Goal: Transaction & Acquisition: Purchase product/service

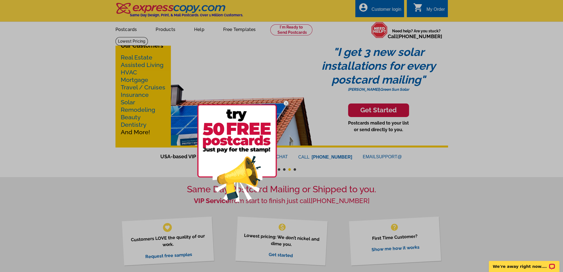
click at [455, 85] on div at bounding box center [281, 136] width 563 height 272
click at [284, 102] on img at bounding box center [286, 103] width 16 height 16
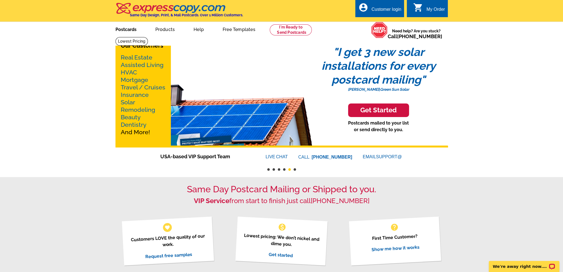
click at [131, 28] on link "Postcards" at bounding box center [126, 28] width 39 height 13
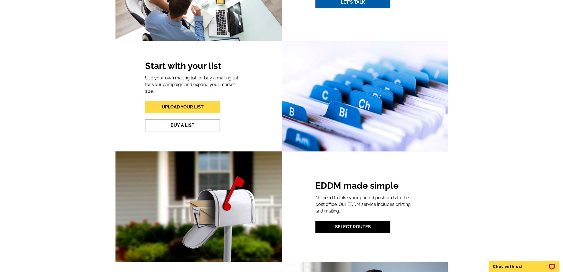
scroll to position [692, 0]
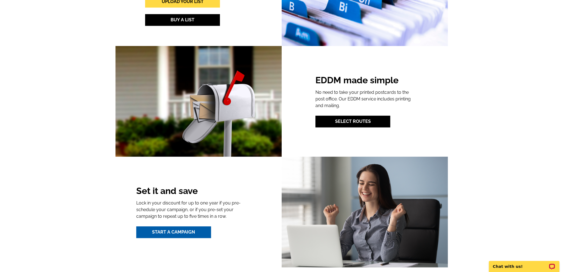
click at [373, 115] on div "EDDM made simple No need to take your printed postcards to the post office. Our…" at bounding box center [364, 101] width 98 height 52
click at [372, 123] on link "Select Routes" at bounding box center [352, 122] width 75 height 12
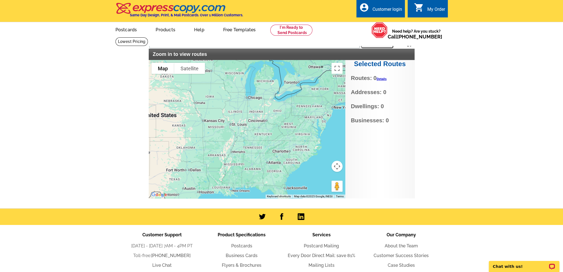
drag, startPoint x: 315, startPoint y: 117, endPoint x: 236, endPoint y: 120, distance: 78.9
click at [236, 120] on div at bounding box center [247, 129] width 197 height 138
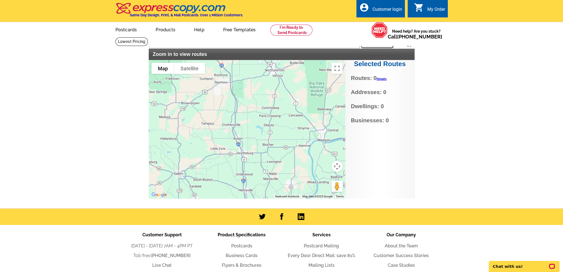
drag, startPoint x: 229, startPoint y: 83, endPoint x: 240, endPoint y: 172, distance: 89.5
click at [240, 172] on div at bounding box center [247, 129] width 197 height 138
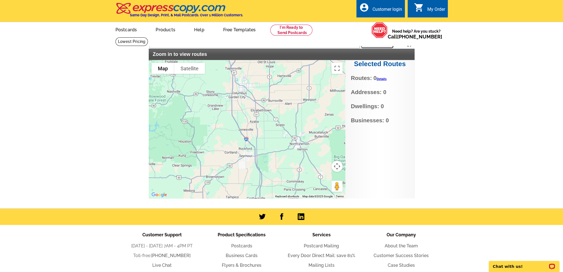
drag, startPoint x: 219, startPoint y: 127, endPoint x: 236, endPoint y: 178, distance: 54.0
click at [236, 178] on div at bounding box center [247, 129] width 197 height 138
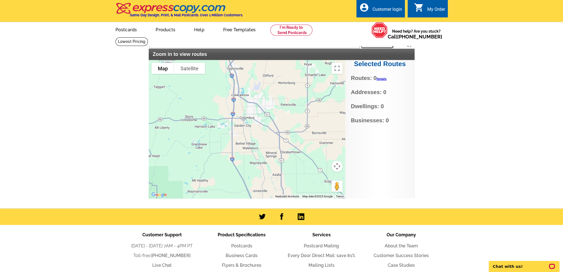
drag, startPoint x: 239, startPoint y: 115, endPoint x: 254, endPoint y: 183, distance: 69.4
click at [254, 183] on div at bounding box center [247, 129] width 197 height 138
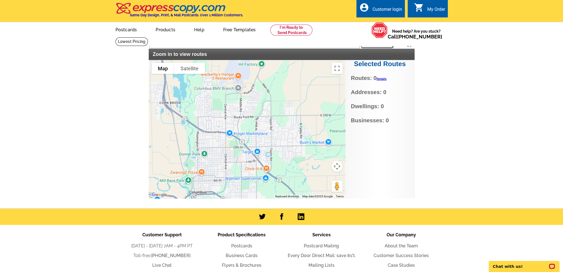
drag, startPoint x: 239, startPoint y: 128, endPoint x: 195, endPoint y: 174, distance: 63.4
click at [195, 174] on div at bounding box center [247, 129] width 197 height 138
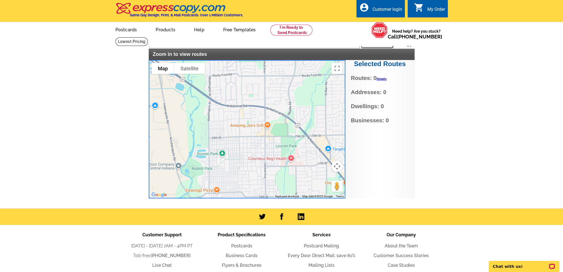
type input "63FR+W4 Columbus, IN, USA"
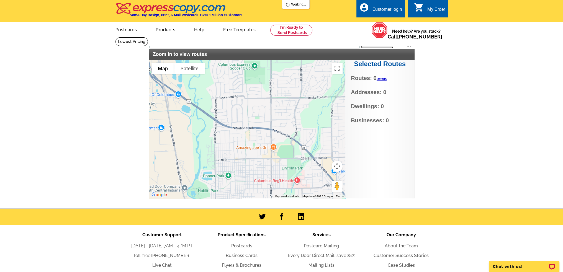
drag, startPoint x: 189, startPoint y: 165, endPoint x: 204, endPoint y: 181, distance: 22.5
click at [204, 181] on div at bounding box center [247, 129] width 197 height 138
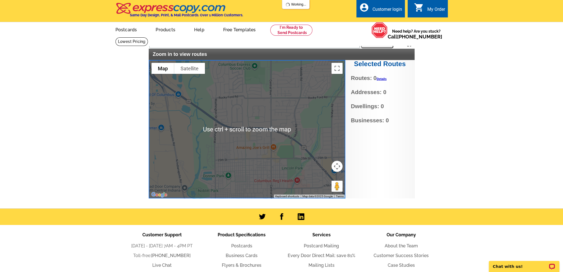
scroll to position [28, 0]
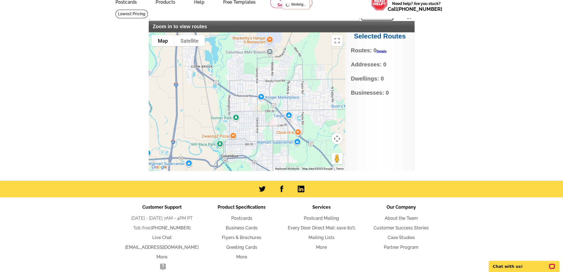
drag, startPoint x: 224, startPoint y: 118, endPoint x: 233, endPoint y: 104, distance: 16.8
click at [233, 104] on div at bounding box center [247, 101] width 197 height 138
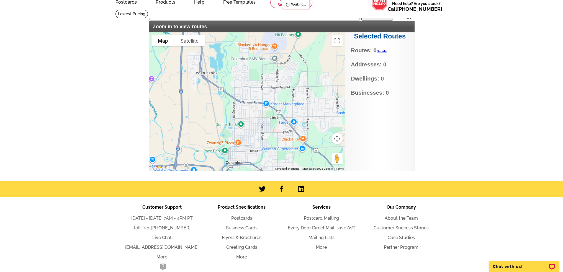
drag, startPoint x: 233, startPoint y: 104, endPoint x: 238, endPoint y: 111, distance: 8.9
click at [238, 111] on div at bounding box center [247, 101] width 197 height 138
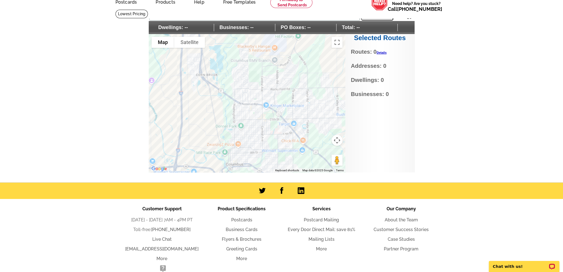
click at [255, 97] on div at bounding box center [247, 103] width 197 height 138
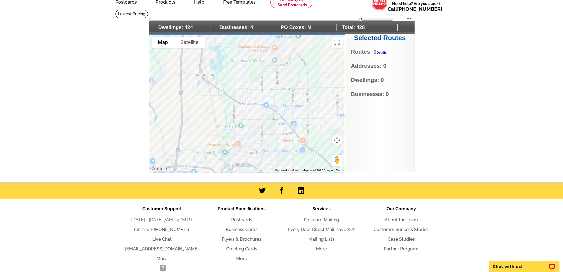
click at [254, 98] on div at bounding box center [247, 103] width 197 height 138
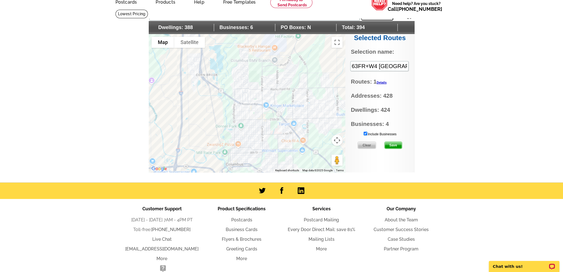
click at [245, 97] on div at bounding box center [247, 103] width 197 height 138
click at [288, 73] on div at bounding box center [247, 103] width 197 height 138
click at [267, 81] on div at bounding box center [247, 103] width 197 height 138
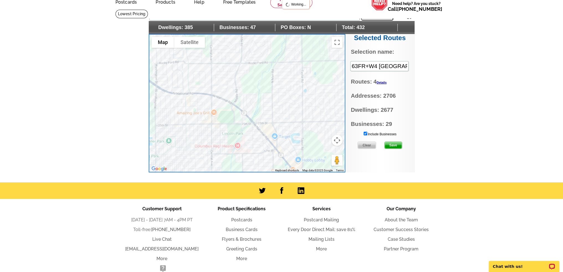
click at [288, 148] on div at bounding box center [247, 103] width 197 height 138
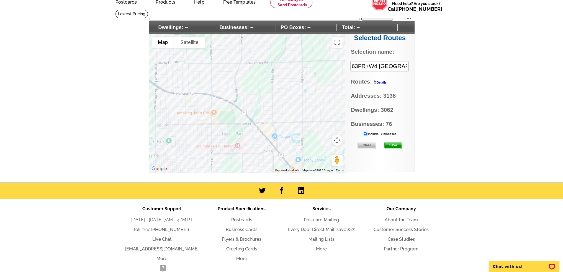
click at [364, 133] on input "Include Businesses" at bounding box center [365, 134] width 4 height 4
click at [200, 117] on div at bounding box center [247, 103] width 197 height 138
click at [189, 133] on div at bounding box center [247, 103] width 197 height 138
click at [293, 116] on div at bounding box center [247, 103] width 197 height 138
click at [295, 113] on div at bounding box center [247, 103] width 197 height 138
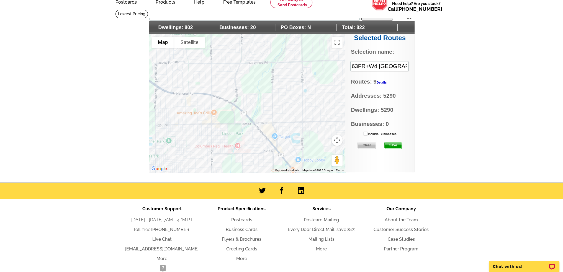
click at [310, 129] on div at bounding box center [247, 103] width 197 height 138
click at [392, 146] on span "Save" at bounding box center [393, 145] width 17 height 7
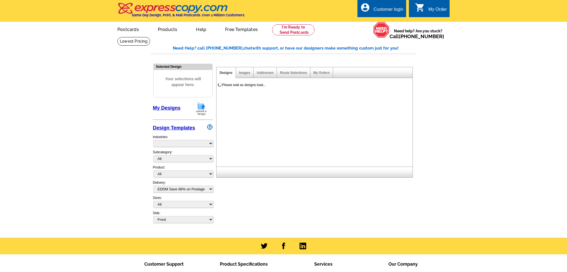
select select "4"
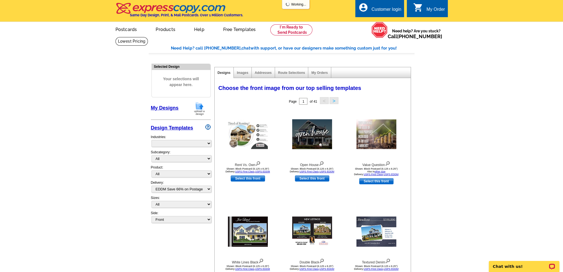
select select "785"
click at [196, 107] on img at bounding box center [199, 109] width 14 height 14
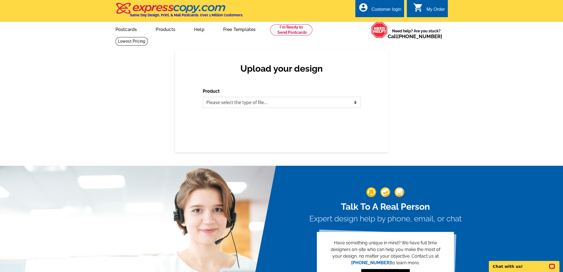
click at [234, 105] on select "Please select the type of file... Postcards Business Cards Letters and flyers G…" at bounding box center [282, 102] width 158 height 11
select select "1"
click at [203, 97] on select "Please select the type of file... Postcards Business Cards Letters and flyers G…" at bounding box center [282, 102] width 158 height 11
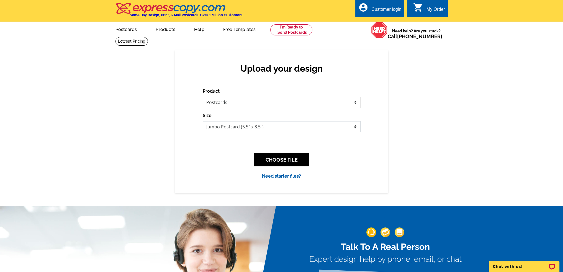
click at [224, 128] on select "Jumbo Postcard (5.5" x 8.5") Regular Postcard (4.25" x 5.6") Panoramic Postcard…" at bounding box center [282, 126] width 158 height 11
select select "14"
click at [203, 122] on select "Jumbo Postcard (5.5" x 8.5") Regular Postcard (4.25" x 5.6") Panoramic Postcard…" at bounding box center [282, 126] width 158 height 11
click at [285, 164] on button "CHOOSE FILE" at bounding box center [281, 159] width 55 height 13
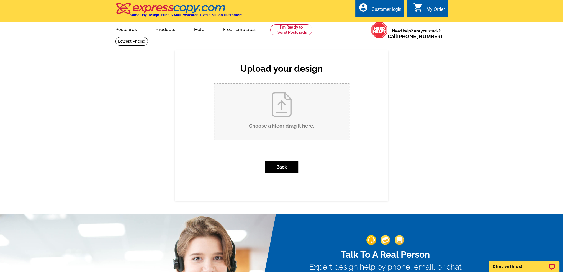
click at [269, 101] on input "Choose a file or drag it here ." at bounding box center [281, 112] width 135 height 56
type input "C:\fakepath\aug 2025 mailer (8.25 x 6.125 in).jpg"
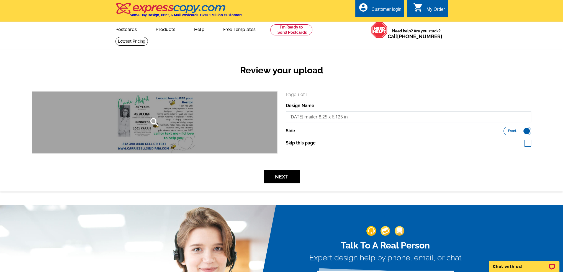
drag, startPoint x: 363, startPoint y: 116, endPoint x: 275, endPoint y: 125, distance: 89.0
click at [275, 125] on div "search Page 1 of 1 Design Name [DATE] mailer 8.25 x 6.125 in Side Front Back" at bounding box center [281, 122] width 507 height 62
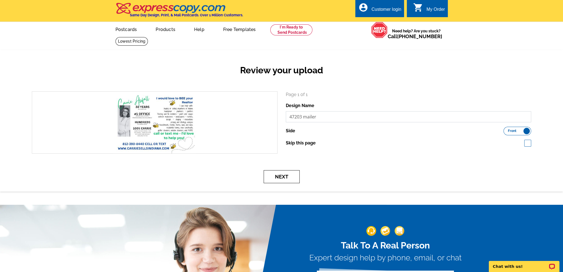
type input "47203 mailer"
click at [282, 175] on button "Next" at bounding box center [282, 176] width 36 height 13
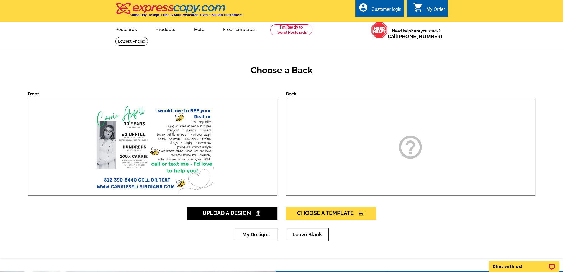
click at [437, 149] on div "help_outline" at bounding box center [411, 147] width 250 height 97
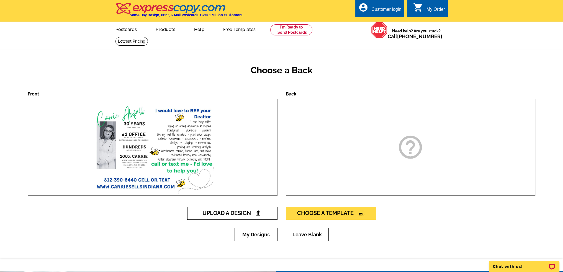
click at [246, 208] on link "Upload A Design" at bounding box center [232, 213] width 90 height 13
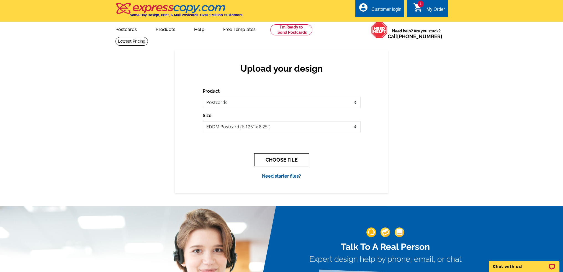
click at [288, 159] on button "CHOOSE FILE" at bounding box center [281, 159] width 55 height 13
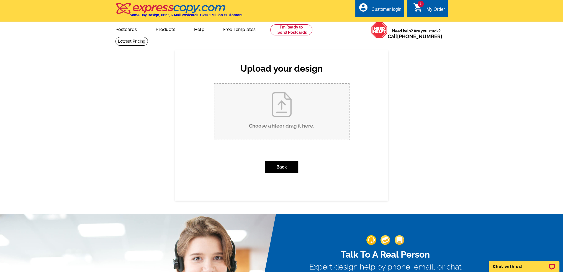
click at [291, 102] on input "Choose a file or drag it here ." at bounding box center [281, 112] width 135 height 56
type input "C:\fakepath\[DATE] mailer (8.25 x 6.125 in) (1).jpg"
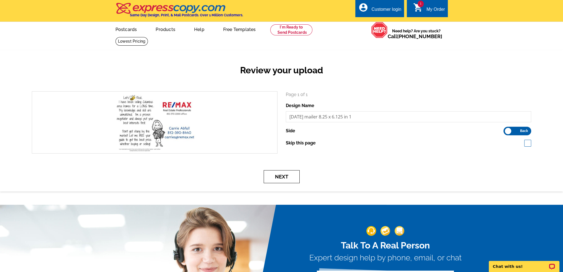
click at [270, 177] on button "Next" at bounding box center [282, 176] width 36 height 13
click at [281, 178] on button "Next" at bounding box center [282, 176] width 36 height 13
click at [319, 117] on input "aug 2025 mailer 8.25 x 6.125 in 1" at bounding box center [409, 116] width 246 height 11
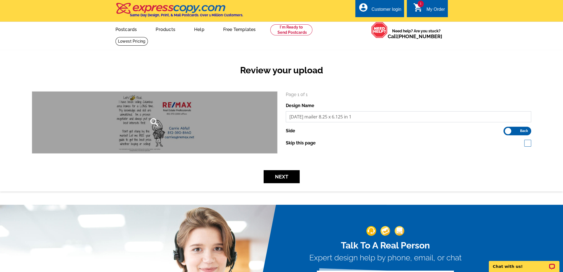
drag, startPoint x: 361, startPoint y: 117, endPoint x: 272, endPoint y: 116, distance: 88.6
click at [272, 116] on div "search Page 1 of 1 Design Name aug 2025 mailer 8.25 x 6.125 in 1 Side Front Back" at bounding box center [281, 122] width 507 height 62
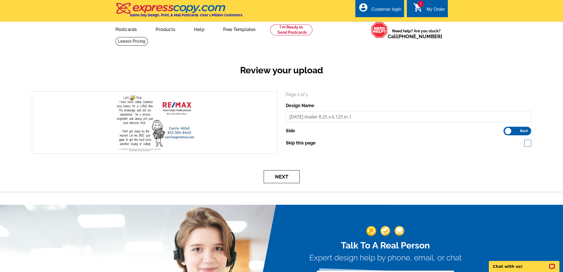
click at [284, 176] on button "Next" at bounding box center [282, 176] width 36 height 13
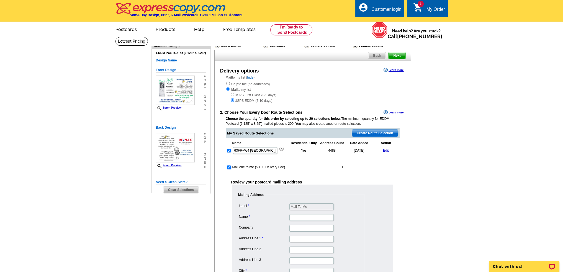
click at [229, 167] on input "checkbox" at bounding box center [229, 168] width 4 height 4
checkbox input "false"
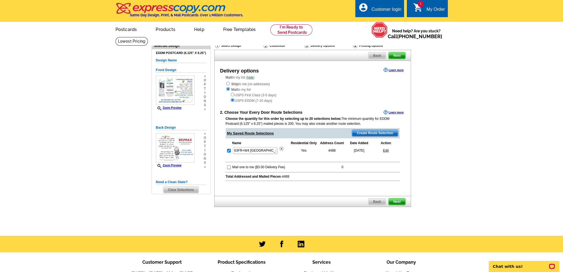
scroll to position [28, 0]
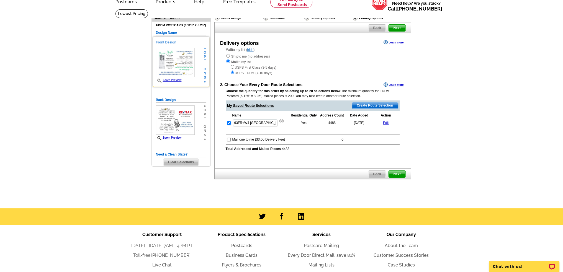
click at [170, 59] on img at bounding box center [175, 62] width 39 height 29
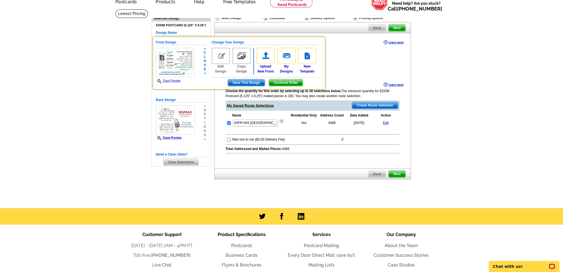
click at [170, 58] on img at bounding box center [175, 62] width 39 height 29
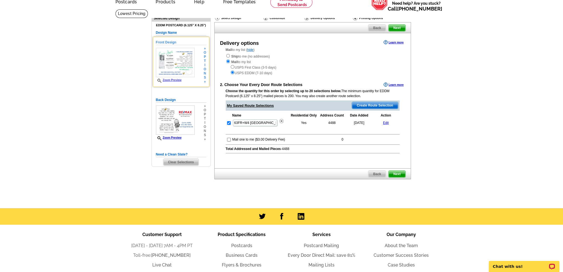
click at [169, 81] on link "Zoom Preview" at bounding box center [169, 80] width 26 height 3
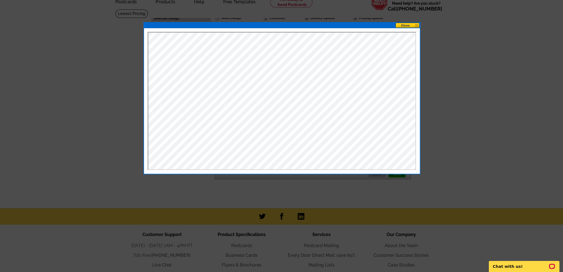
scroll to position [0, 0]
click at [407, 25] on button at bounding box center [407, 25] width 24 height 5
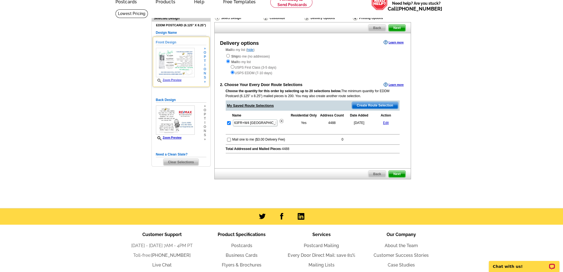
click at [170, 56] on img at bounding box center [175, 62] width 39 height 29
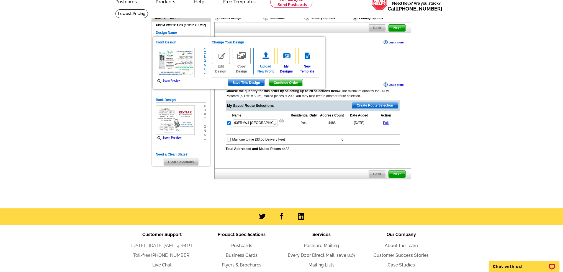
click at [266, 58] on img at bounding box center [266, 56] width 18 height 16
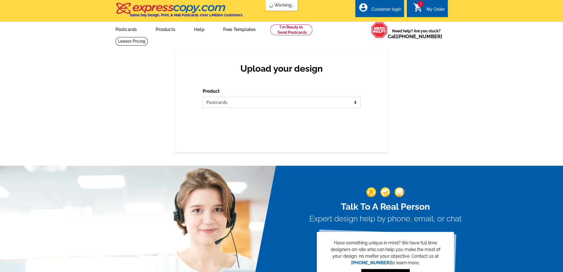
click at [256, 104] on select "Please select the type of file... Postcards Business Cards Letters and flyers G…" at bounding box center [282, 102] width 158 height 11
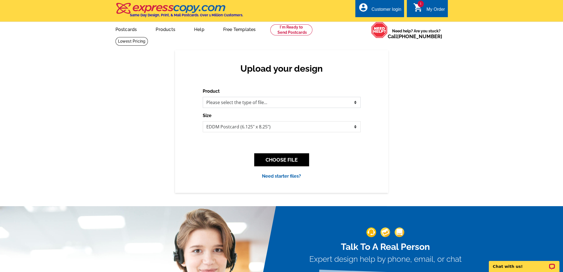
click at [203, 97] on select "Please select the type of file... Postcards Business Cards Letters and flyers G…" at bounding box center [282, 102] width 158 height 11
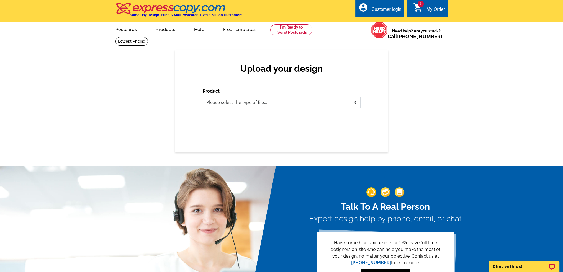
click at [238, 102] on select "Please select the type of file... Postcards Business Cards Letters and flyers G…" at bounding box center [282, 102] width 158 height 11
click at [203, 97] on select "Please select the type of file... Postcards Business Cards Letters and flyers G…" at bounding box center [282, 102] width 158 height 11
click at [233, 105] on select "Please select the type of file... Postcards Business Cards Letters and flyers G…" at bounding box center [282, 102] width 158 height 11
select select "1"
click at [203, 97] on select "Please select the type of file... Postcards Business Cards Letters and flyers G…" at bounding box center [282, 102] width 158 height 11
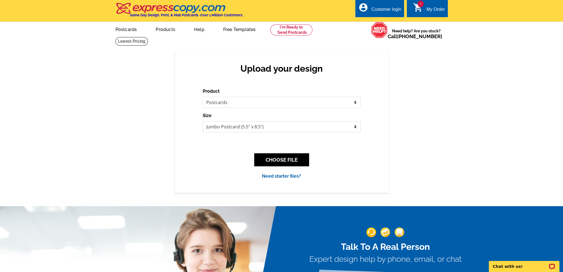
click at [231, 131] on select "Jumbo Postcard (5.5" x 8.5") Regular Postcard (4.25" x 5.6") Panoramic Postcard…" at bounding box center [282, 126] width 158 height 11
select select "14"
click at [203, 122] on select "Jumbo Postcard (5.5" x 8.5") Regular Postcard (4.25" x 5.6") Panoramic Postcard…" at bounding box center [282, 126] width 158 height 11
click at [278, 159] on button "CHOOSE FILE" at bounding box center [281, 159] width 55 height 13
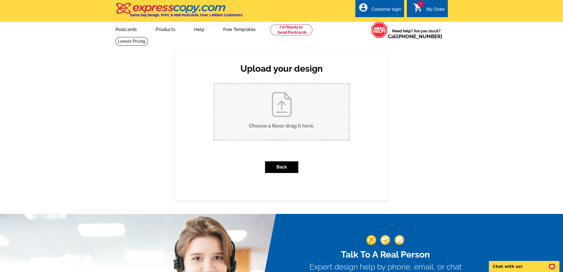
click at [271, 112] on input "Choose a file or drag it here ." at bounding box center [281, 112] width 135 height 56
type input "C:\fakepath\aug 2025 mailer (8.25 x 6.125 in) (3).jpg"
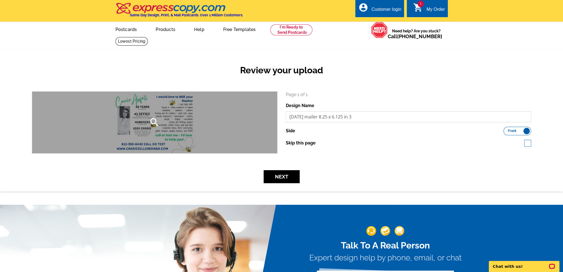
drag, startPoint x: 363, startPoint y: 117, endPoint x: 270, endPoint y: 123, distance: 92.9
click at [270, 123] on div "search Page 1 of 1 Design Name [DATE] mailer 8.25 x 6.125 in 3 Side Front Back" at bounding box center [281, 122] width 507 height 62
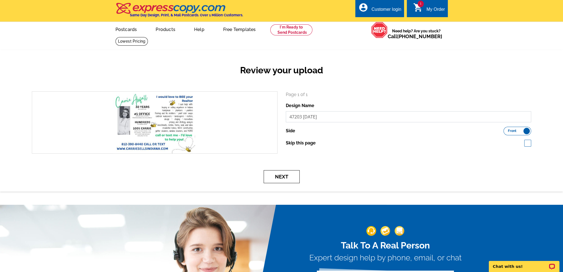
type input "47203 [DATE]"
click at [284, 176] on button "Next" at bounding box center [282, 176] width 36 height 13
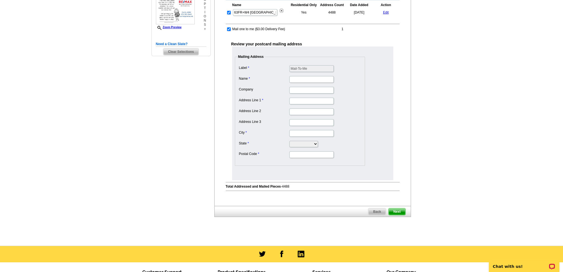
scroll to position [138, 0]
click at [399, 209] on span "Next" at bounding box center [396, 211] width 17 height 7
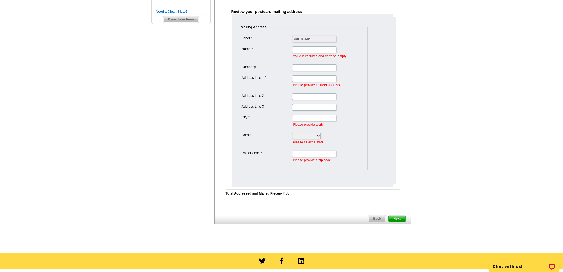
click at [376, 216] on span "Back" at bounding box center [376, 218] width 17 height 7
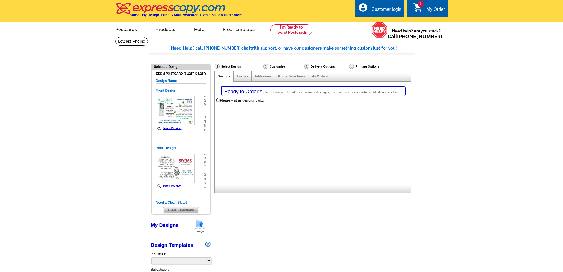
select select "1"
select select "14"
select select "785"
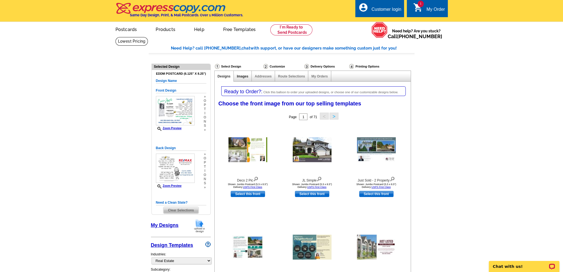
click at [242, 77] on link "Images" at bounding box center [242, 76] width 11 height 4
click at [266, 77] on link "Addresses" at bounding box center [263, 76] width 17 height 4
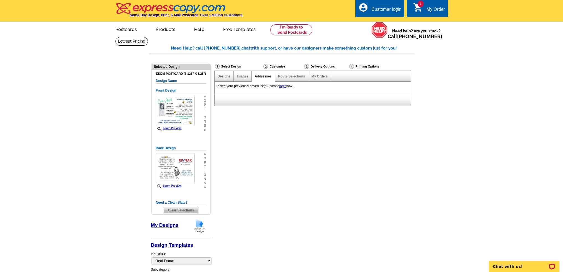
click at [283, 86] on link "login" at bounding box center [282, 86] width 7 height 4
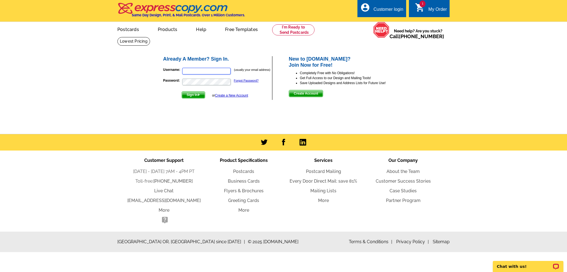
type input "[PERSON_NAME][EMAIL_ADDRESS][DOMAIN_NAME]"
click at [190, 95] on span "Sign In" at bounding box center [193, 95] width 23 height 7
